Goal: Transaction & Acquisition: Purchase product/service

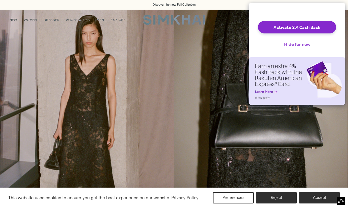
click at [291, 49] on button "Hide for now" at bounding box center [296, 44] width 35 height 12
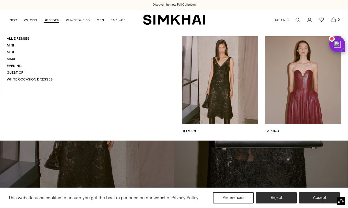
click at [13, 70] on link "Guest Of" at bounding box center [15, 72] width 16 height 4
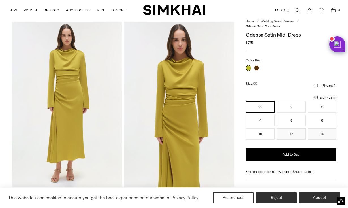
scroll to position [21, 0]
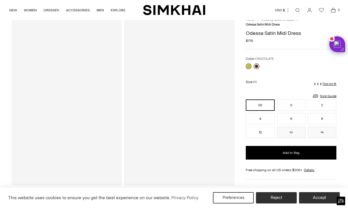
click at [256, 65] on link at bounding box center [256, 66] width 6 height 6
